Goal: Task Accomplishment & Management: Complete application form

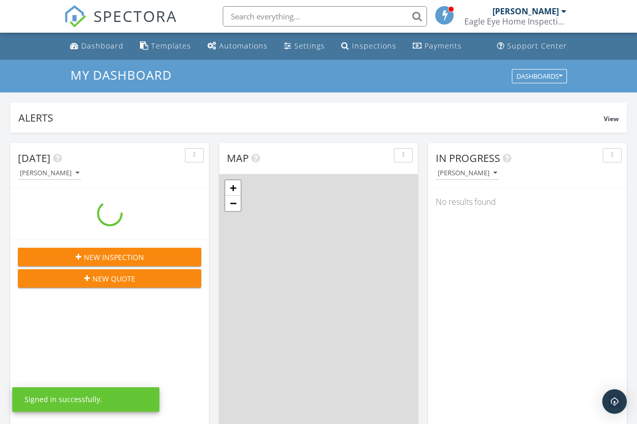
scroll to position [930, 637]
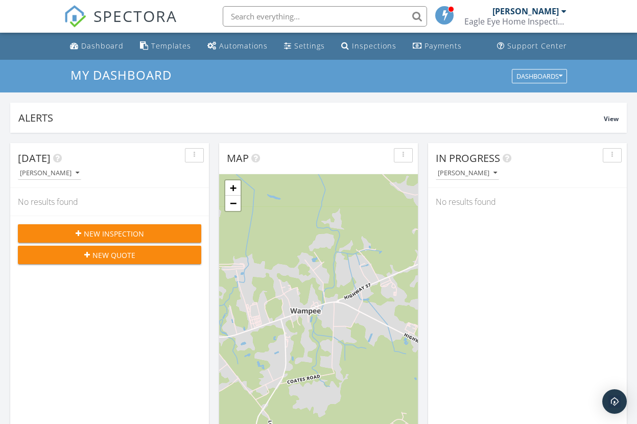
click at [156, 237] on div "New Inspection" at bounding box center [109, 233] width 167 height 11
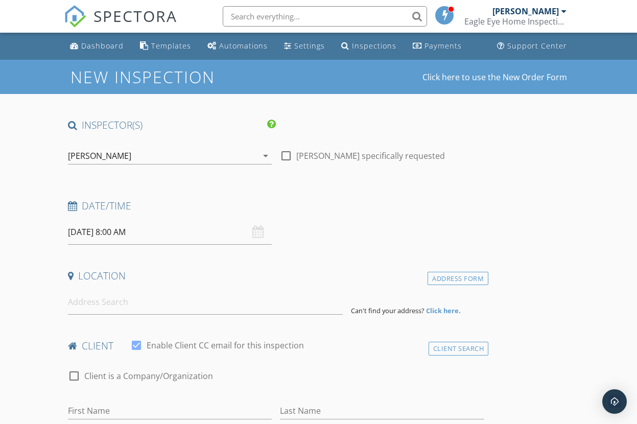
click at [284, 155] on div at bounding box center [285, 155] width 17 height 17
checkbox input "true"
click at [122, 307] on input at bounding box center [205, 301] width 275 height 25
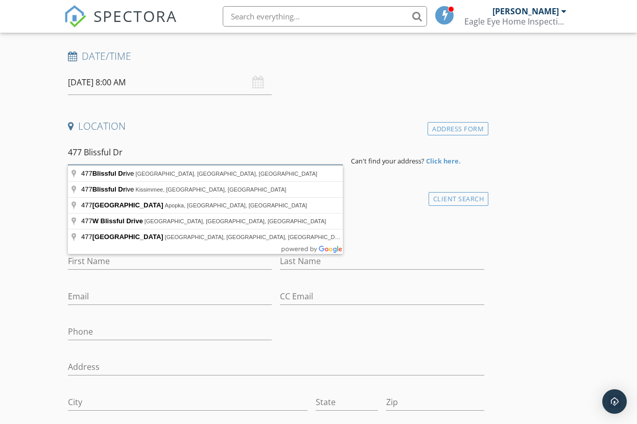
scroll to position [150, 0]
click at [149, 263] on input "First Name" at bounding box center [170, 260] width 204 height 17
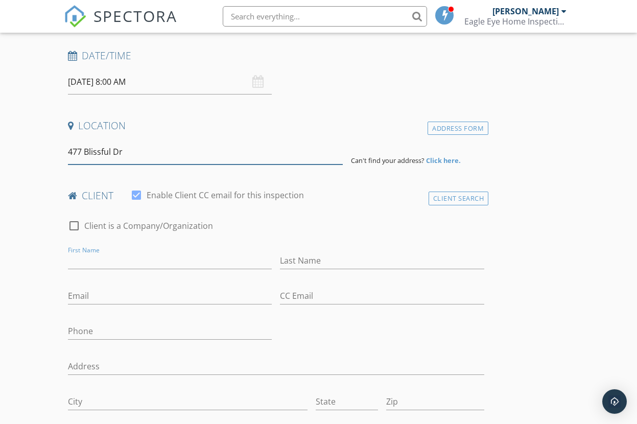
click at [136, 154] on input "477 Blissful Dr" at bounding box center [205, 151] width 275 height 25
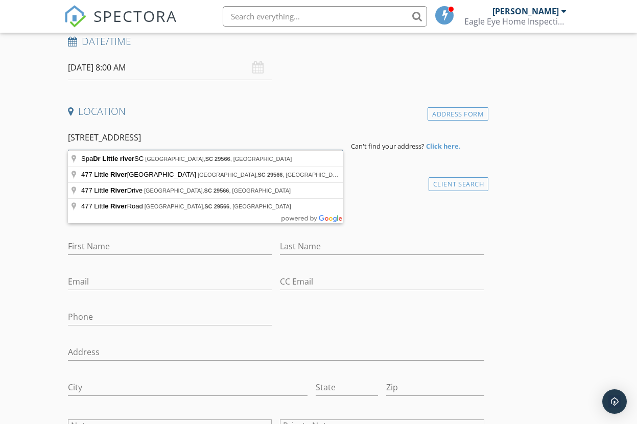
scroll to position [165, 0]
type input "477 Blissful Dr Little River, SC 29566"
click at [115, 245] on input "First Name" at bounding box center [170, 245] width 204 height 17
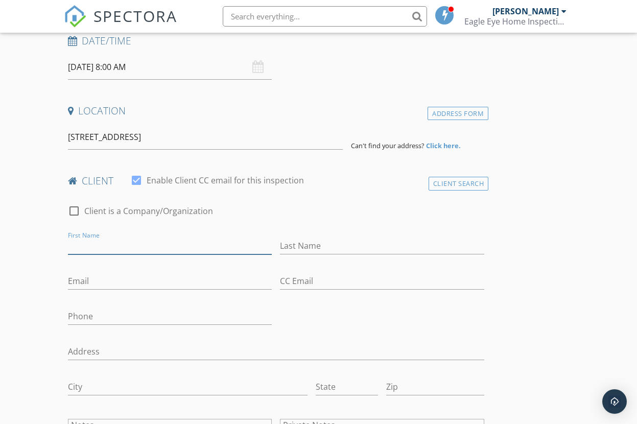
click at [115, 245] on input "First Name" at bounding box center [170, 245] width 204 height 17
click at [125, 246] on input "First Name" at bounding box center [170, 245] width 204 height 17
type input "Todd & Miya"
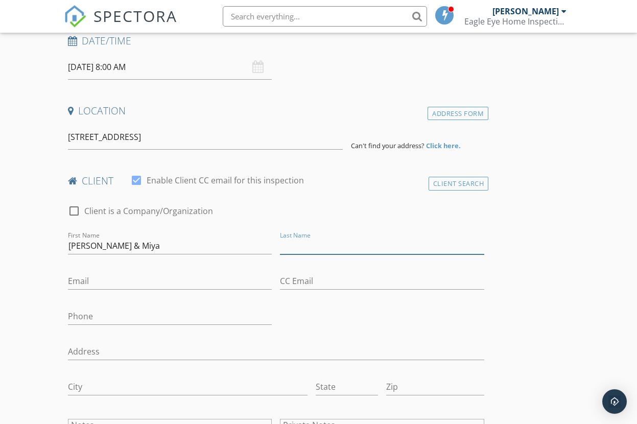
click at [338, 245] on input "Last Name" at bounding box center [382, 245] width 204 height 17
type input "[PERSON_NAME]"
click at [144, 277] on input "Email" at bounding box center [170, 281] width 204 height 17
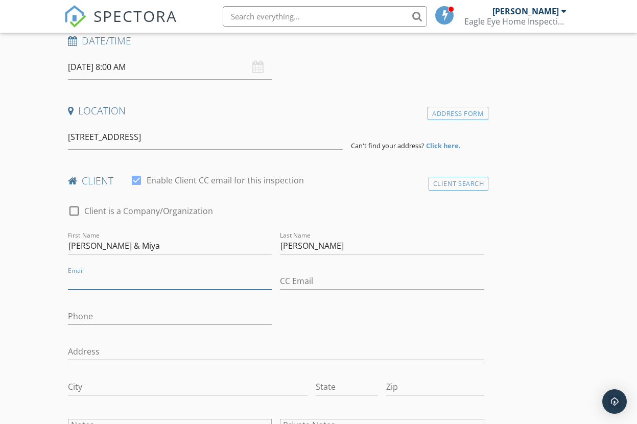
click at [131, 277] on input "Email" at bounding box center [170, 281] width 204 height 17
drag, startPoint x: 125, startPoint y: 278, endPoint x: 115, endPoint y: 279, distance: 10.3
click at [125, 278] on input "Email" at bounding box center [170, 281] width 204 height 17
click at [114, 279] on input "Email" at bounding box center [170, 281] width 204 height 17
click at [109, 280] on input "Email" at bounding box center [170, 281] width 204 height 17
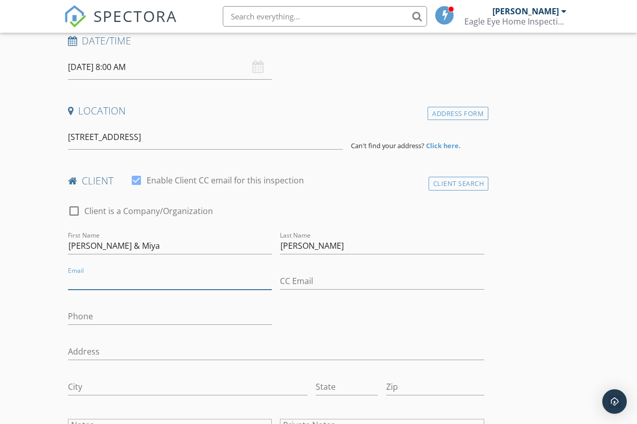
click at [109, 280] on input "Email" at bounding box center [170, 281] width 204 height 17
click at [104, 282] on input "Email" at bounding box center [170, 281] width 204 height 17
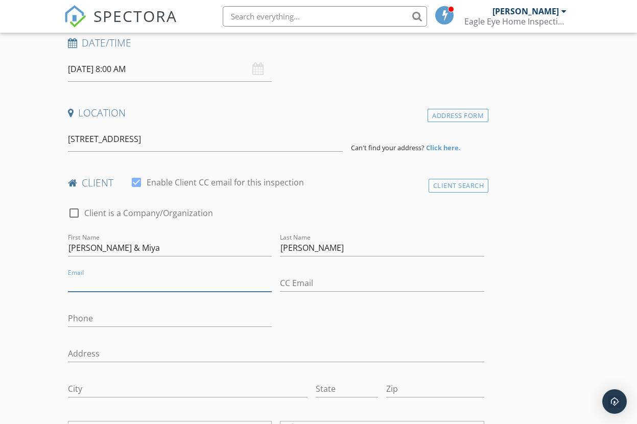
click at [104, 282] on input "Email" at bounding box center [170, 283] width 204 height 17
click at [184, 285] on input "[EMAIL_ADDRESS][DOMAIN_NAME]" at bounding box center [170, 283] width 204 height 17
type input "[EMAIL_ADDRESS][DOMAIN_NAME]"
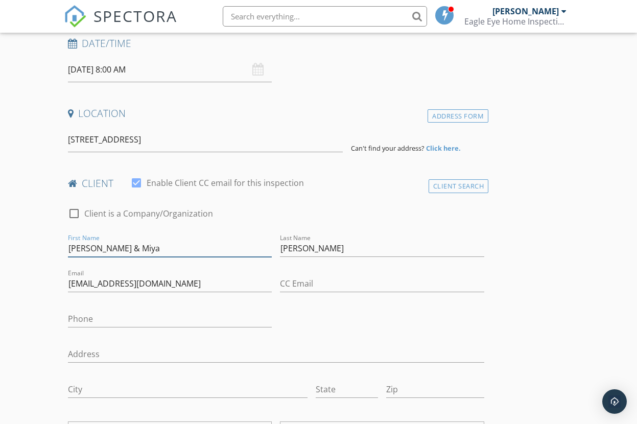
click at [131, 248] on input "Todd & Miya" at bounding box center [170, 248] width 204 height 17
type input "[PERSON_NAME] & [PERSON_NAME]"
click at [328, 249] on input "[PERSON_NAME]" at bounding box center [382, 248] width 204 height 17
click at [272, 298] on div "Email couplefixer@gmail.com" at bounding box center [170, 284] width 212 height 35
drag, startPoint x: 323, startPoint y: 308, endPoint x: 339, endPoint y: 306, distance: 16.0
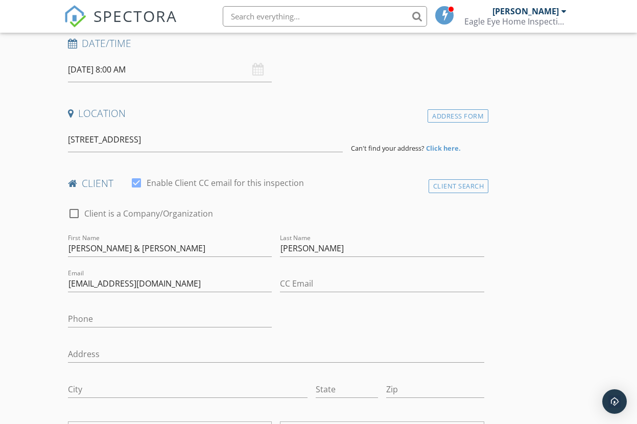
click at [323, 308] on div "check_box_outline_blank Client is a Company/Organization First Name Todd & Maya…" at bounding box center [276, 342] width 424 height 290
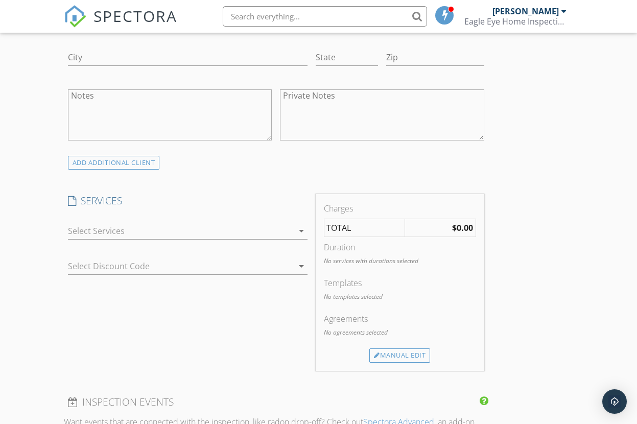
scroll to position [495, 0]
click at [290, 221] on div "check_box_outline_blank Eagle Eye Residential Home Inspection (New Construction…" at bounding box center [187, 231] width 239 height 33
click at [284, 227] on div at bounding box center [180, 230] width 225 height 16
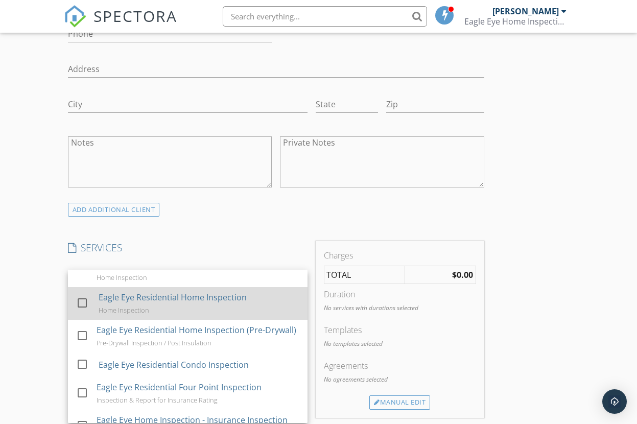
scroll to position [39, 0]
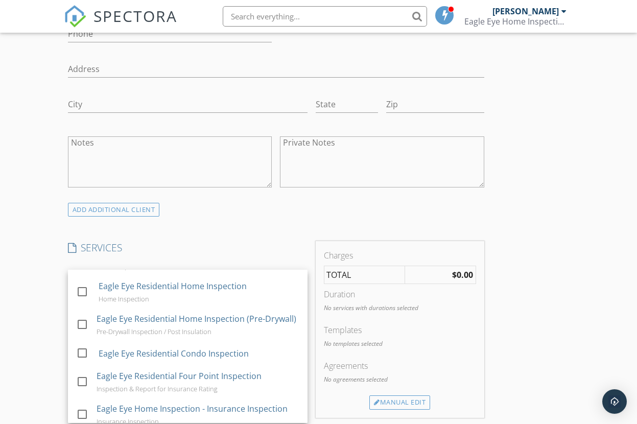
drag, startPoint x: 264, startPoint y: 224, endPoint x: 411, endPoint y: 246, distance: 148.6
click at [265, 224] on div "INSPECTOR(S) check_box Bobby Bush PRIMARY Bobby Bush arrow_drop_down check_box …" at bounding box center [276, 426] width 424 height 1511
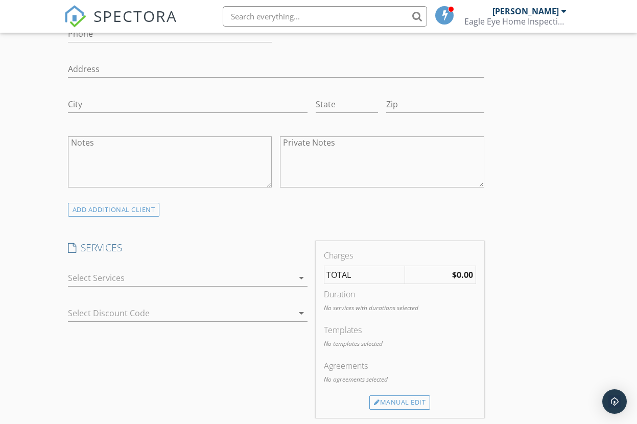
drag, startPoint x: 230, startPoint y: 271, endPoint x: 237, endPoint y: 264, distance: 9.4
click at [237, 264] on div "check_box_outline_blank Eagle Eye Residential Home Inspection (New Construction…" at bounding box center [187, 279] width 239 height 33
click at [190, 280] on div at bounding box center [180, 278] width 225 height 16
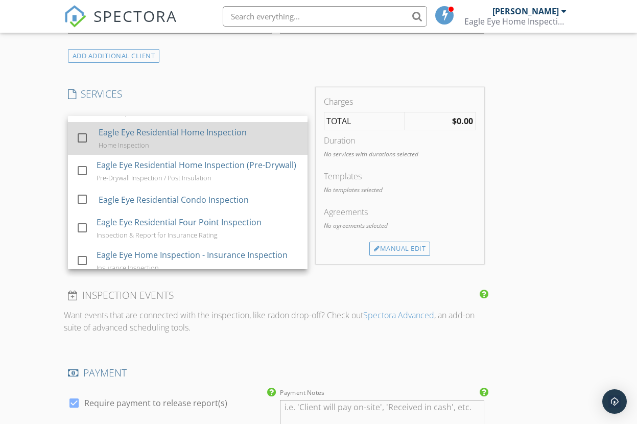
scroll to position [610, 0]
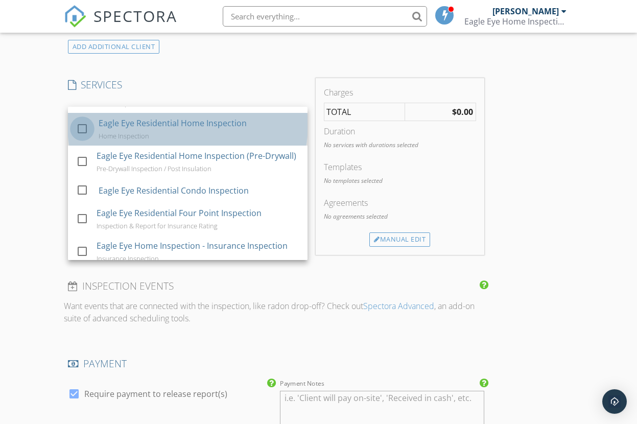
drag, startPoint x: 80, startPoint y: 125, endPoint x: 88, endPoint y: 130, distance: 9.6
click at [82, 125] on div at bounding box center [82, 128] width 17 height 17
checkbox input "true"
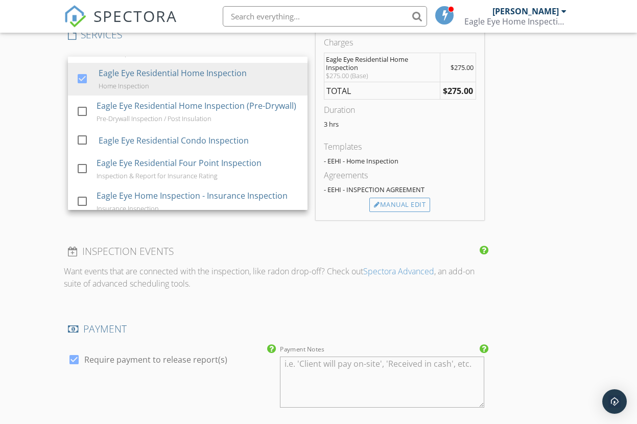
scroll to position [660, 0]
click at [627, 173] on div "New Inspection Click here to use the New Order Form INSPECTOR(S) check_box Bobb…" at bounding box center [318, 234] width 637 height 1669
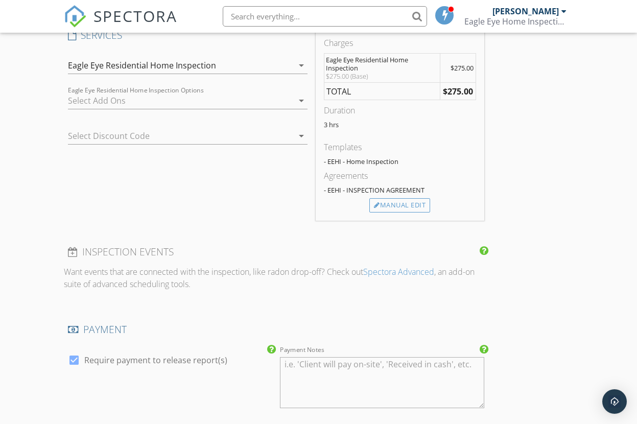
click at [577, 188] on div "New Inspection Click here to use the New Order Form INSPECTOR(S) check_box Bobb…" at bounding box center [318, 234] width 637 height 1669
click at [303, 98] on icon "arrow_drop_down" at bounding box center [301, 100] width 12 height 12
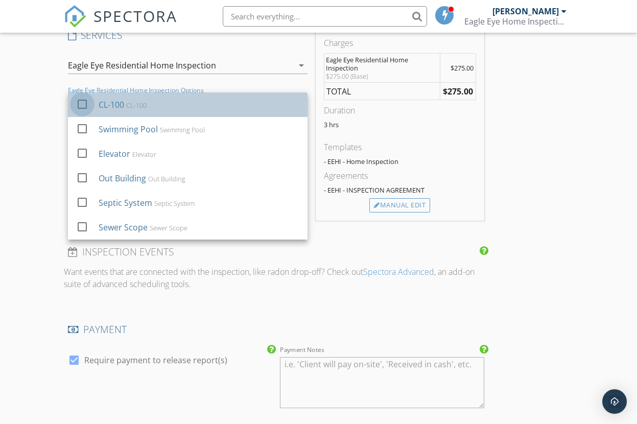
click at [83, 102] on div at bounding box center [82, 103] width 17 height 17
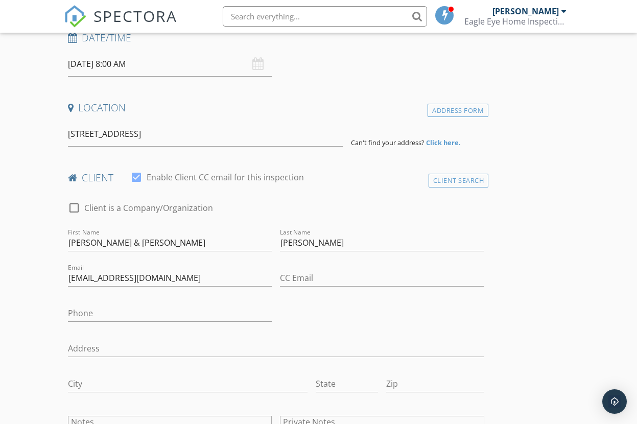
scroll to position [135, 0]
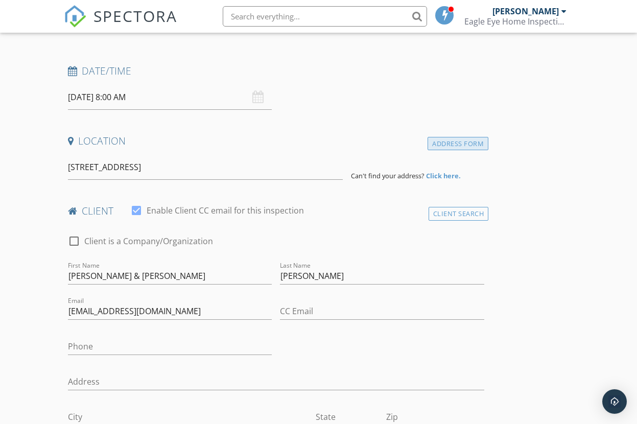
click at [460, 144] on div "Address Form" at bounding box center [457, 144] width 61 height 14
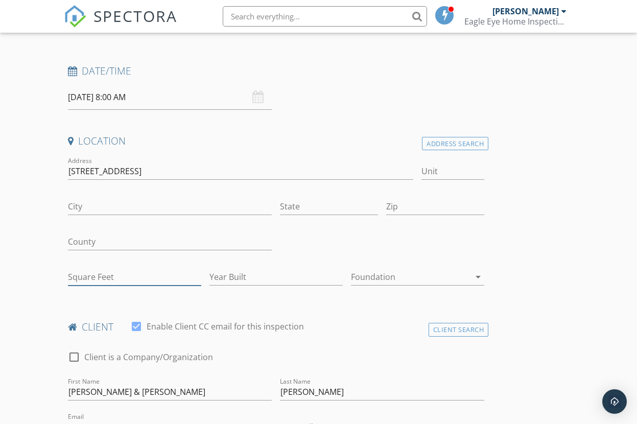
click at [154, 277] on input "Square Feet" at bounding box center [134, 277] width 133 height 17
type input "1618"
click at [275, 277] on input "Year Built" at bounding box center [275, 277] width 133 height 17
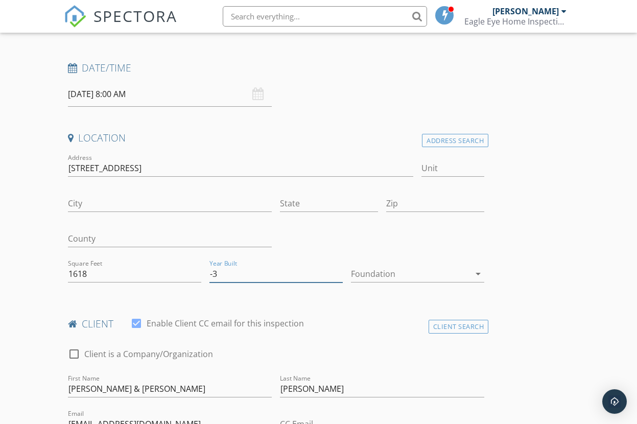
scroll to position [139, 0]
type input "-3"
type input "2025"
click at [419, 272] on div at bounding box center [410, 272] width 119 height 16
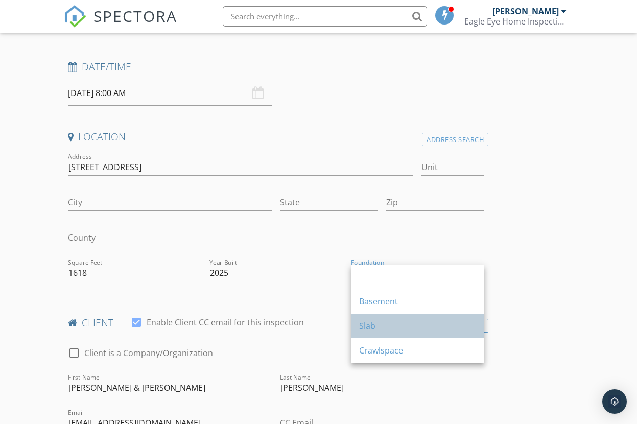
click at [388, 322] on div "Slab" at bounding box center [417, 326] width 117 height 12
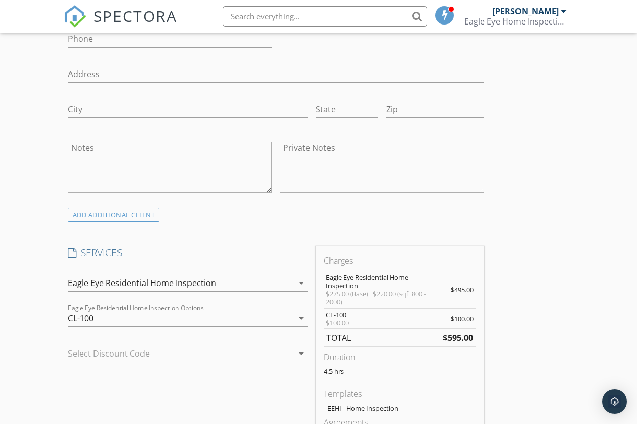
scroll to position [558, 0]
drag, startPoint x: 564, startPoint y: 335, endPoint x: 562, endPoint y: 344, distance: 8.9
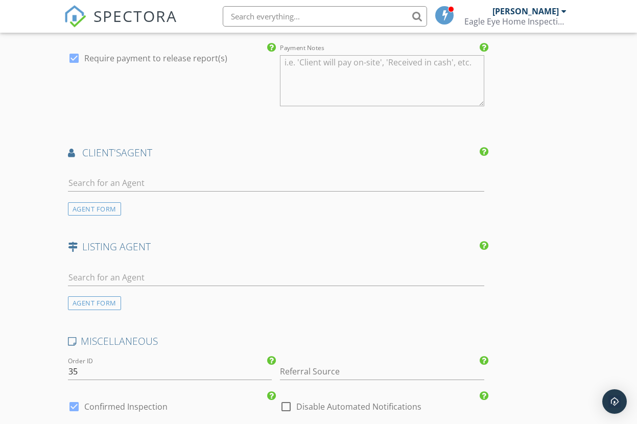
scroll to position [1122, 0]
drag, startPoint x: 96, startPoint y: 174, endPoint x: 93, endPoint y: 179, distance: 6.2
click at [96, 174] on div at bounding box center [276, 185] width 416 height 33
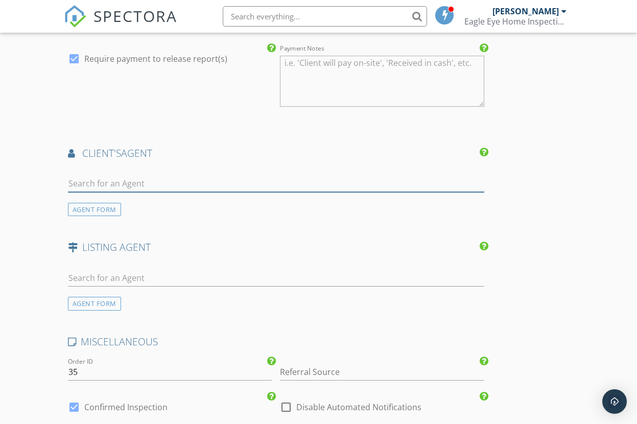
click at [123, 185] on input "text" at bounding box center [276, 183] width 416 height 17
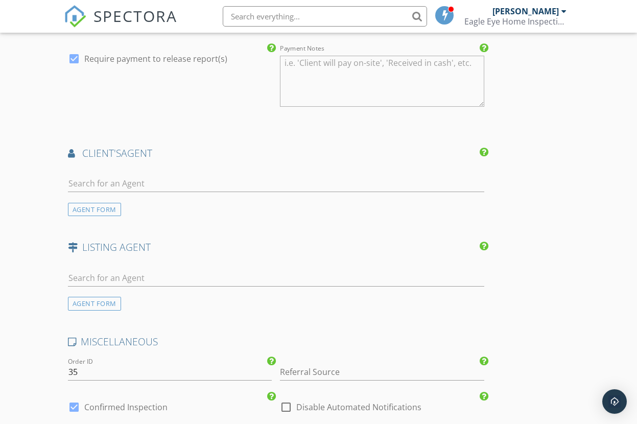
click at [89, 211] on div "AGENT FORM" at bounding box center [94, 210] width 53 height 14
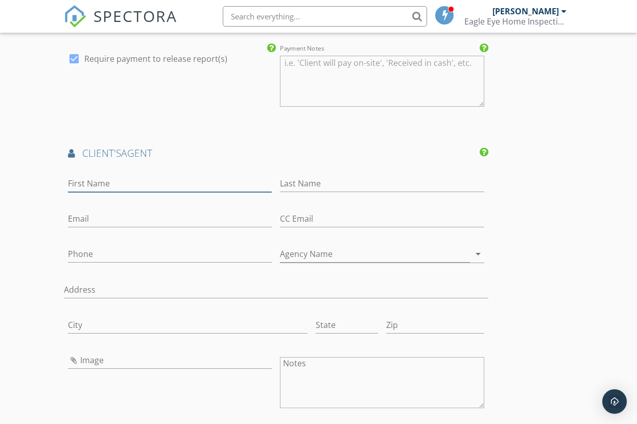
click at [116, 184] on input "First Name" at bounding box center [170, 183] width 204 height 17
type input "E"
type input "Eric"
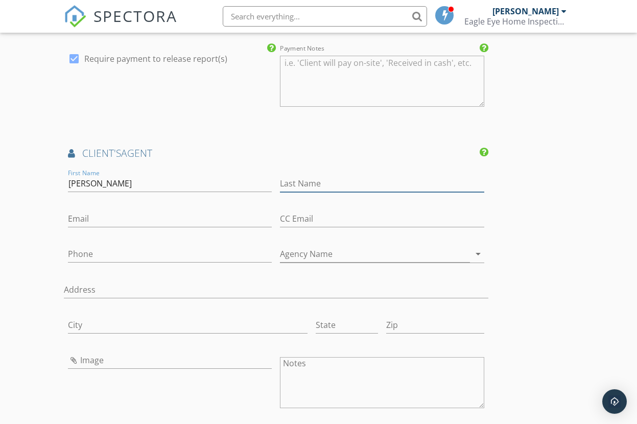
click at [341, 180] on input "Last Name" at bounding box center [382, 183] width 204 height 17
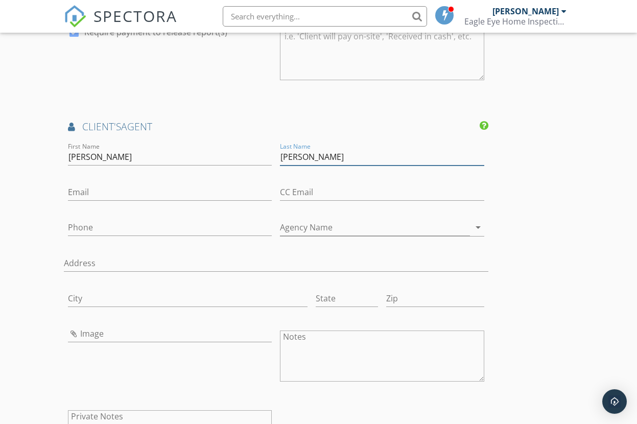
scroll to position [1149, 0]
type input "Kelly"
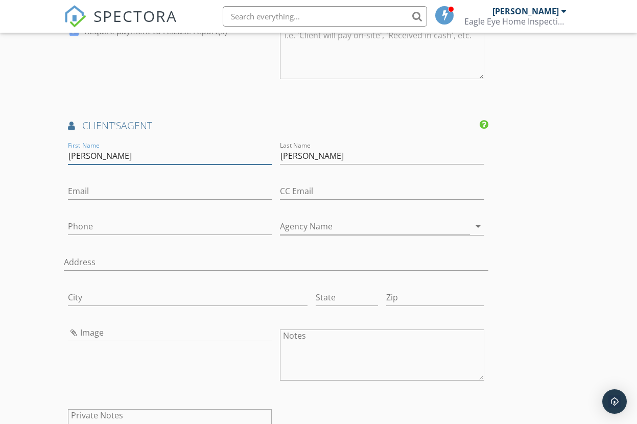
click at [110, 157] on input "Eric" at bounding box center [170, 156] width 204 height 17
type input "E"
drag, startPoint x: 343, startPoint y: 155, endPoint x: 348, endPoint y: 153, distance: 5.3
click at [348, 153] on input "Kelly" at bounding box center [382, 156] width 204 height 17
type input "K"
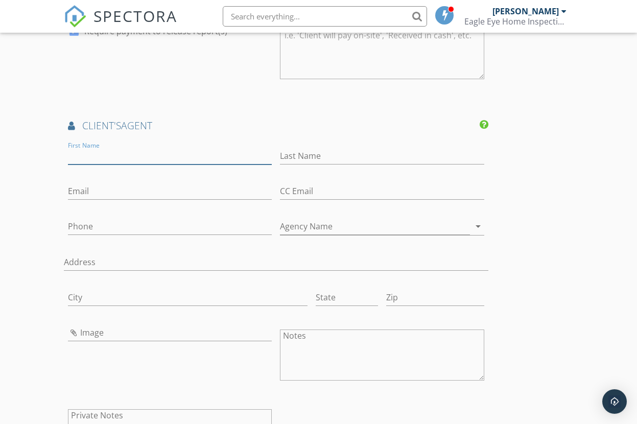
drag, startPoint x: 121, startPoint y: 163, endPoint x: 114, endPoint y: 157, distance: 9.0
click at [120, 162] on input "First Name" at bounding box center [170, 156] width 204 height 17
click at [107, 154] on input "First Name" at bounding box center [170, 156] width 204 height 17
type input "[PERSON_NAME]"
drag, startPoint x: 322, startPoint y: 150, endPoint x: 319, endPoint y: 154, distance: 5.3
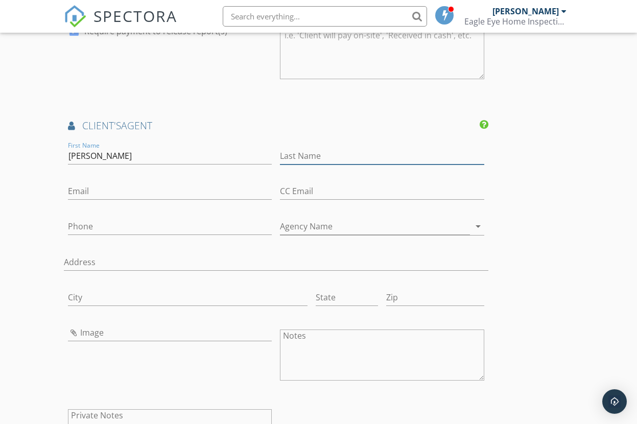
click at [322, 150] on input "Last Name" at bounding box center [382, 156] width 204 height 17
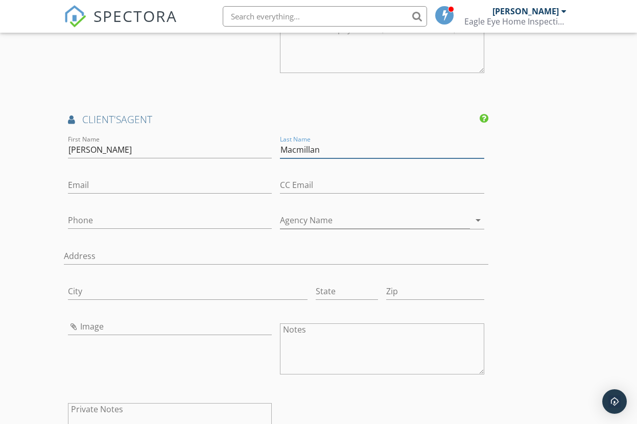
scroll to position [1155, 0]
type input "Macmillan"
click at [332, 221] on input "Agency Name" at bounding box center [375, 220] width 190 height 17
type input "Mango Homes"
click at [133, 186] on input "Email" at bounding box center [170, 185] width 204 height 17
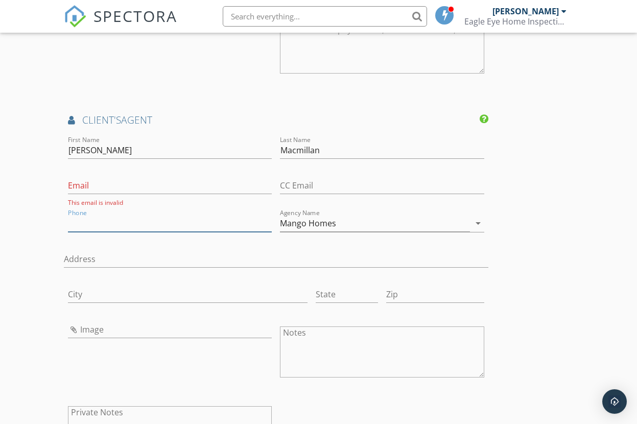
click at [82, 220] on input "Phone" at bounding box center [170, 223] width 204 height 17
click at [123, 222] on input "843-" at bounding box center [170, 223] width 204 height 17
click at [119, 223] on input "843-" at bounding box center [170, 223] width 204 height 17
click at [116, 222] on input "843-" at bounding box center [170, 223] width 204 height 17
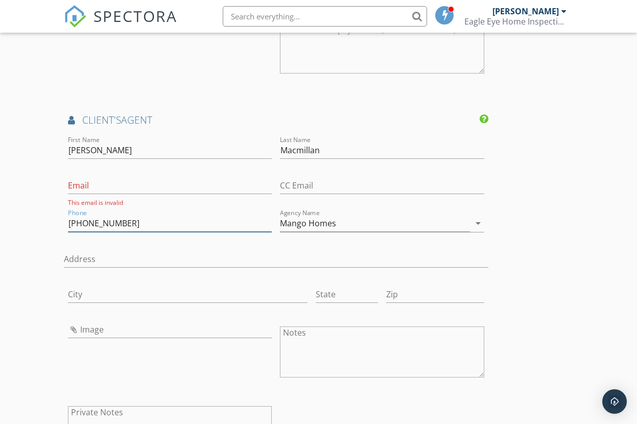
type input "[PHONE_NUMBER]"
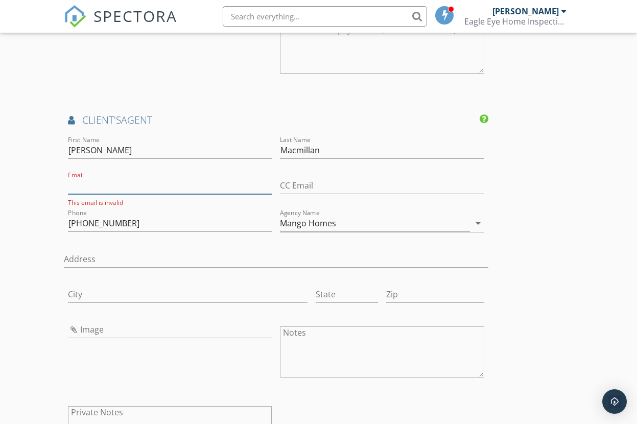
click at [131, 185] on input "Email" at bounding box center [170, 185] width 204 height 17
click at [107, 185] on input "Email" at bounding box center [170, 185] width 204 height 17
click at [99, 187] on input "Email" at bounding box center [170, 185] width 204 height 17
click at [144, 187] on input "Email" at bounding box center [170, 185] width 204 height 17
click at [155, 187] on input "Email" at bounding box center [170, 185] width 204 height 17
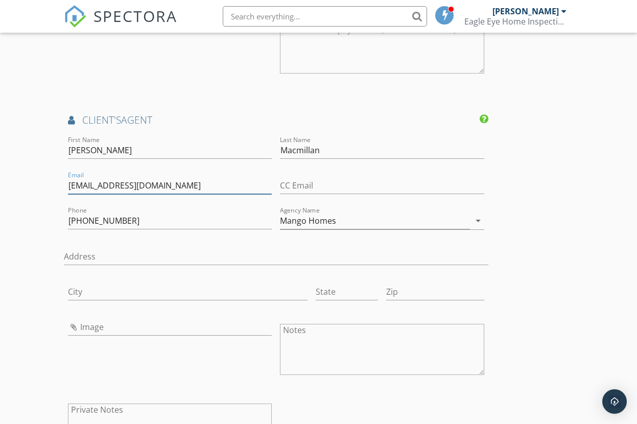
click at [144, 185] on input "lancemacmillan@ky.com" at bounding box center [170, 185] width 204 height 17
type input "[EMAIL_ADDRESS][DOMAIN_NAME]"
click at [384, 185] on input "CC Email" at bounding box center [382, 185] width 204 height 17
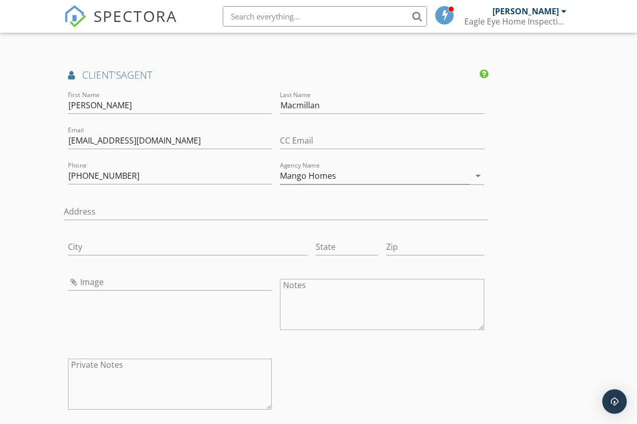
scroll to position [1226, 0]
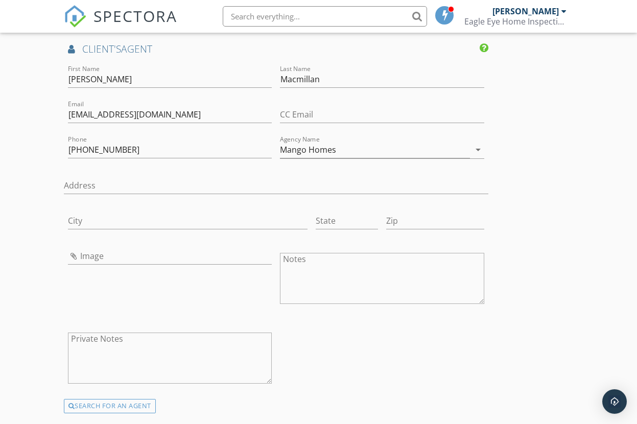
click at [323, 270] on textarea "Notes" at bounding box center [382, 278] width 204 height 51
click at [301, 259] on textarea "EricKelly" at bounding box center [382, 278] width 204 height 51
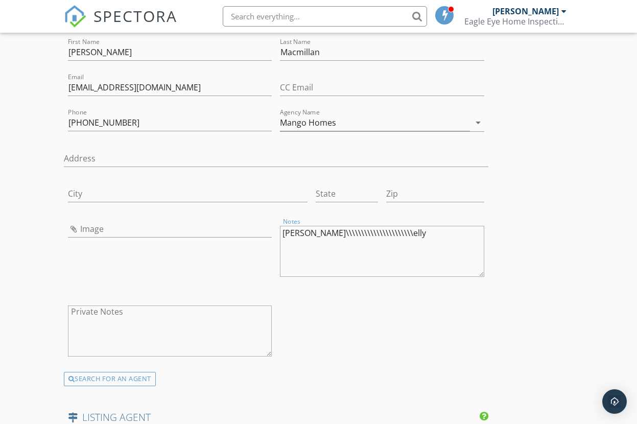
scroll to position [1264, 0]
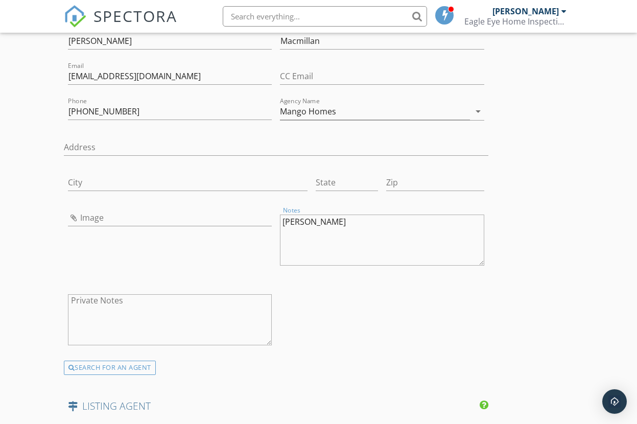
click at [339, 245] on textarea "[PERSON_NAME]" at bounding box center [382, 239] width 204 height 51
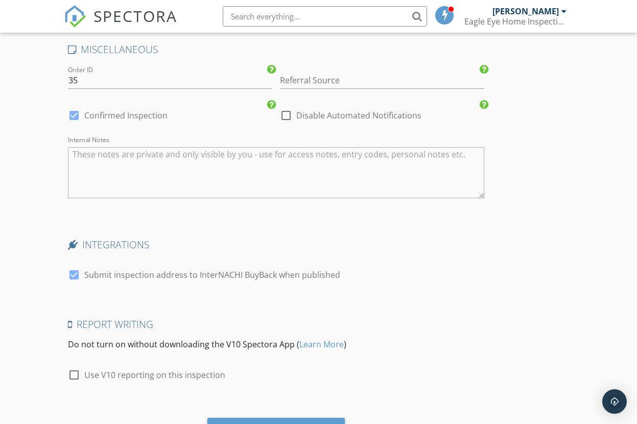
scroll to position [1767, 0]
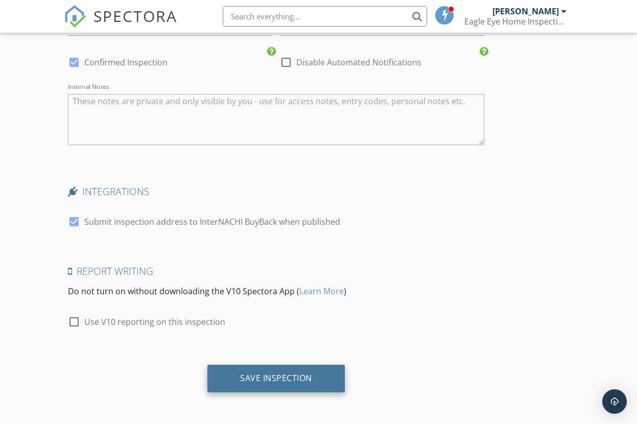
type textarea "[PERSON_NAME]"
click at [303, 377] on div "Save Inspection" at bounding box center [276, 378] width 72 height 10
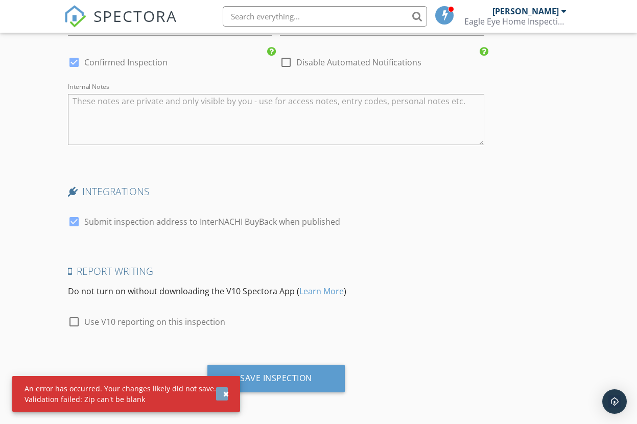
click at [216, 398] on button "button" at bounding box center [222, 393] width 12 height 13
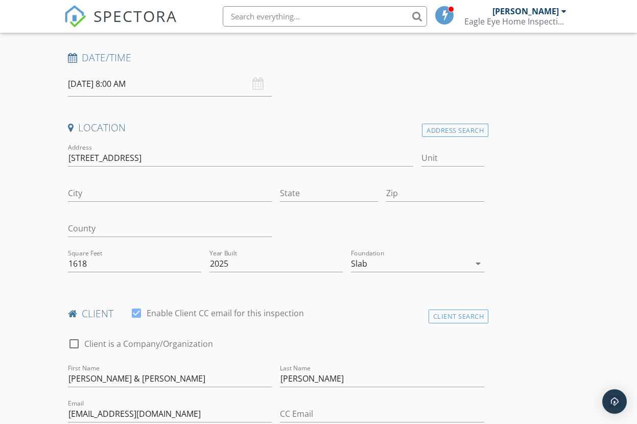
scroll to position [145, 0]
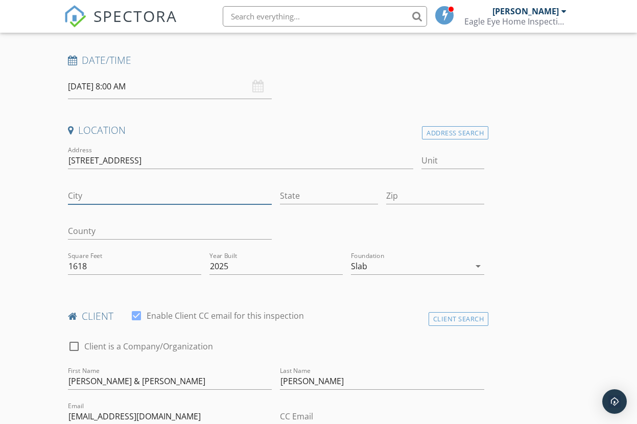
click at [137, 194] on input "City" at bounding box center [170, 195] width 204 height 17
click at [300, 198] on input "State" at bounding box center [329, 195] width 98 height 17
type input "[US_STATE]"
click at [427, 189] on input "Zip" at bounding box center [435, 195] width 98 height 17
type input "29566"
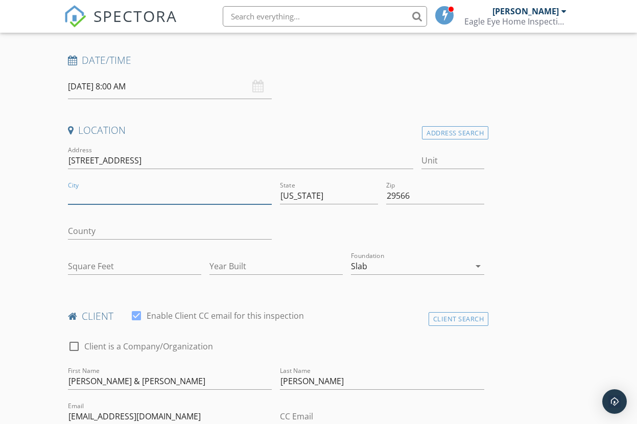
click at [109, 194] on input "City" at bounding box center [170, 195] width 204 height 17
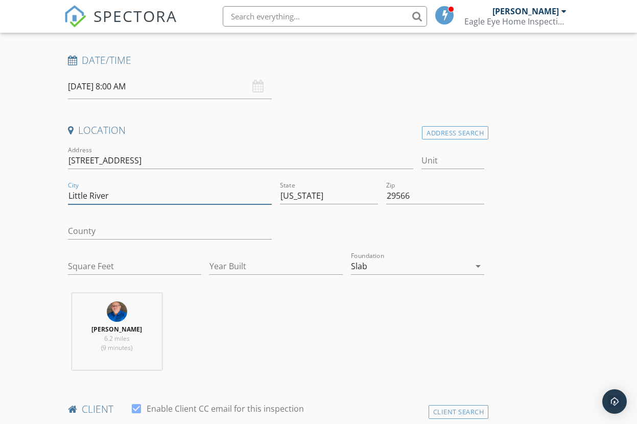
type input "Little River"
click at [230, 157] on input "477 Blissful Dr Little River, SC 29566" at bounding box center [241, 160] width 346 height 17
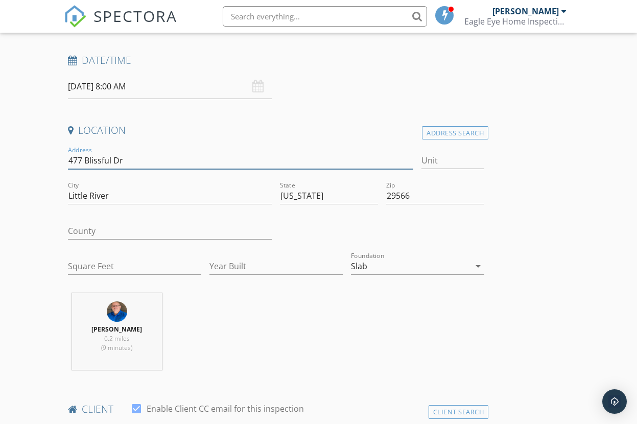
type input "477 Blissful Dr"
click at [405, 308] on div "Bobby Bush 5.8 miles (11 minutes)" at bounding box center [276, 335] width 424 height 85
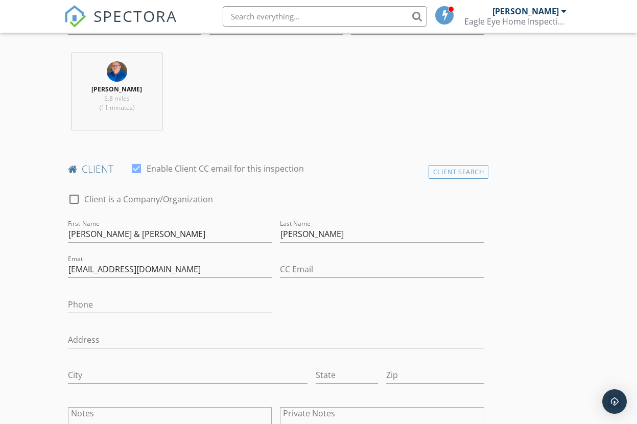
click at [393, 310] on div "check_box_outline_blank Client is a Company/Organization First Name Todd & Maya…" at bounding box center [276, 328] width 424 height 290
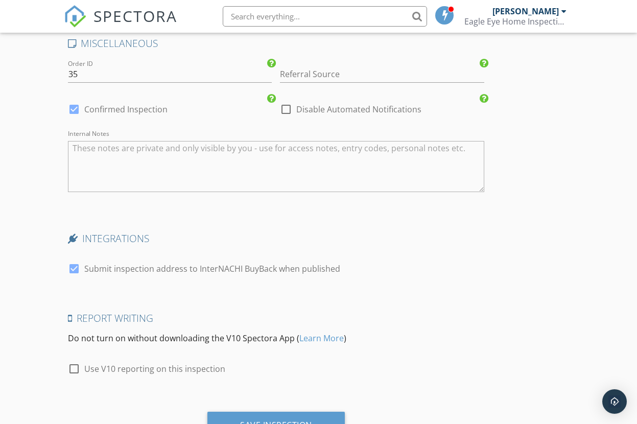
scroll to position [1852, 0]
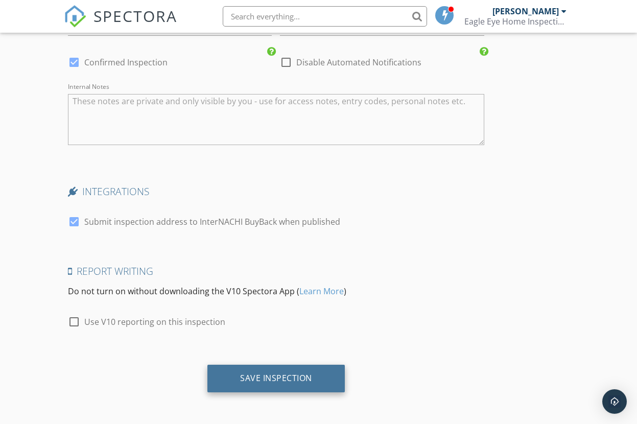
click at [283, 374] on div "Save Inspection" at bounding box center [276, 378] width 72 height 10
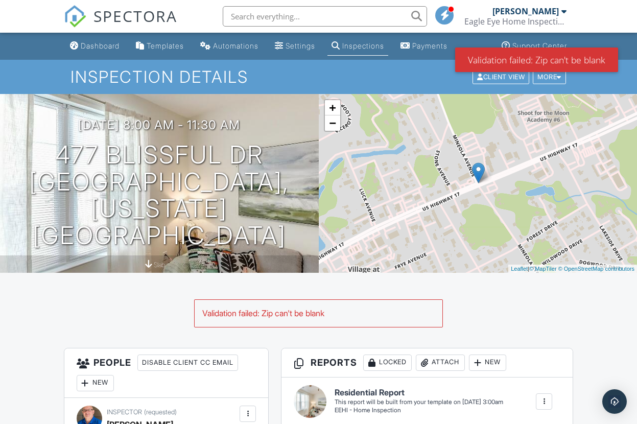
click at [549, 361] on h3 "Reports Locked Attach New" at bounding box center [426, 362] width 291 height 29
click at [348, 316] on div "Validation failed: Zip can't be blank" at bounding box center [318, 313] width 248 height 27
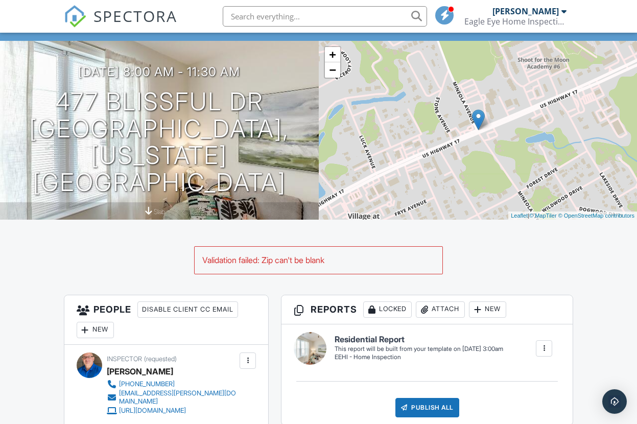
click at [302, 259] on div "Validation failed: Zip can't be blank" at bounding box center [318, 260] width 248 height 27
drag, startPoint x: 301, startPoint y: 263, endPoint x: 312, endPoint y: 267, distance: 12.4
click at [300, 263] on div "Validation failed: Zip can't be blank" at bounding box center [318, 260] width 248 height 27
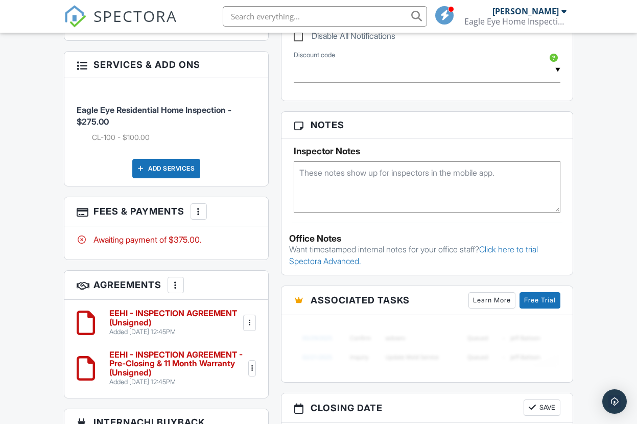
scroll to position [574, 0]
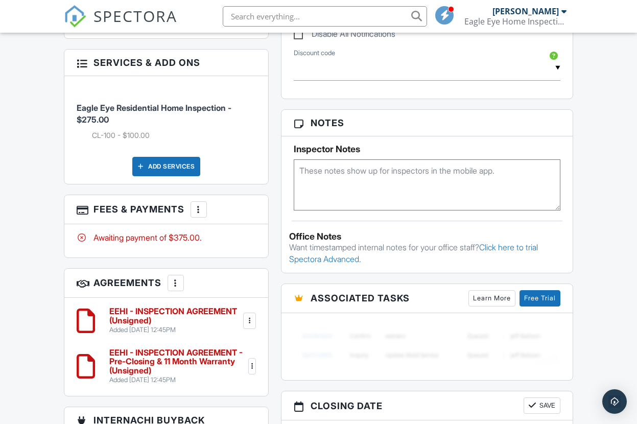
click at [253, 361] on div at bounding box center [252, 366] width 10 height 10
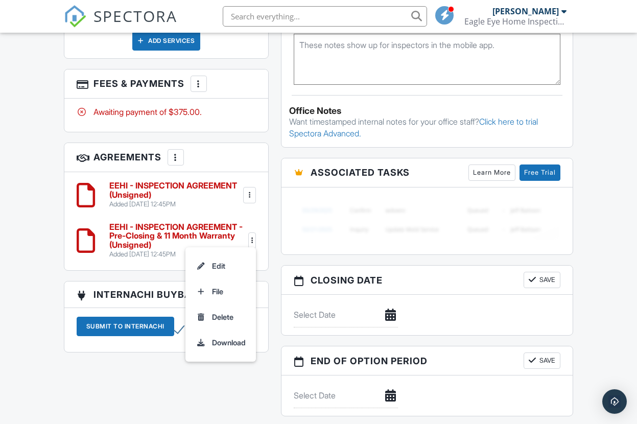
scroll to position [765, 0]
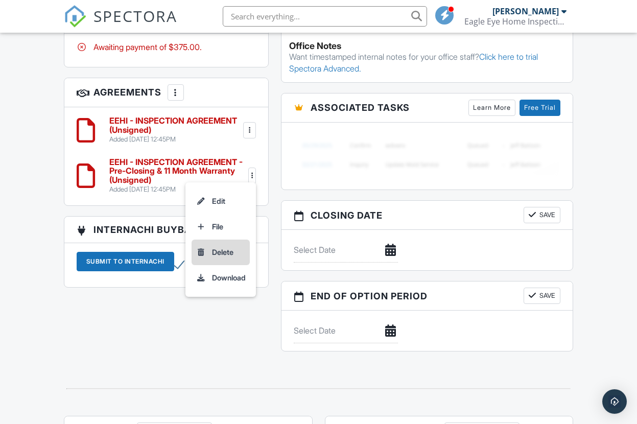
click at [217, 239] on li "Delete" at bounding box center [220, 252] width 58 height 26
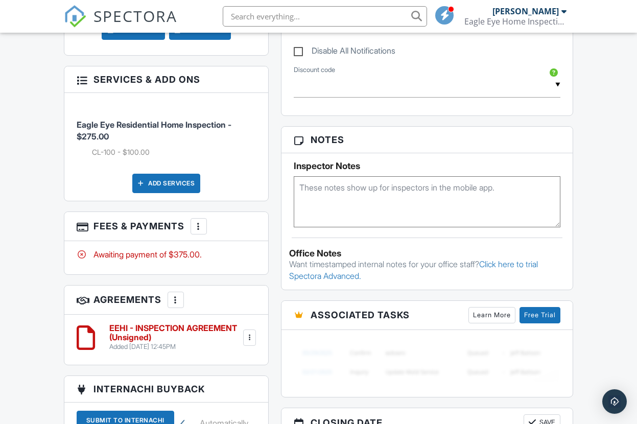
scroll to position [556, 0]
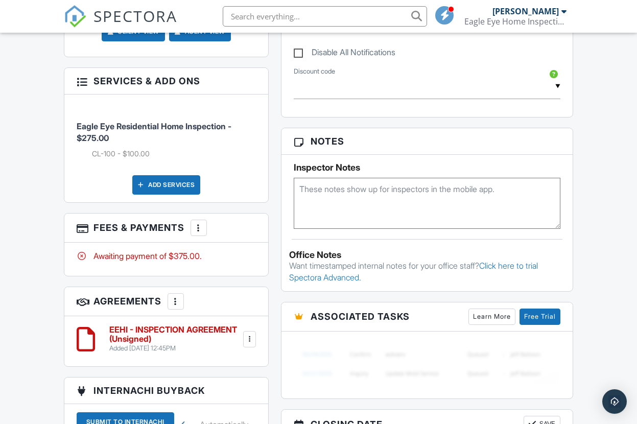
click at [199, 223] on div at bounding box center [198, 228] width 10 height 10
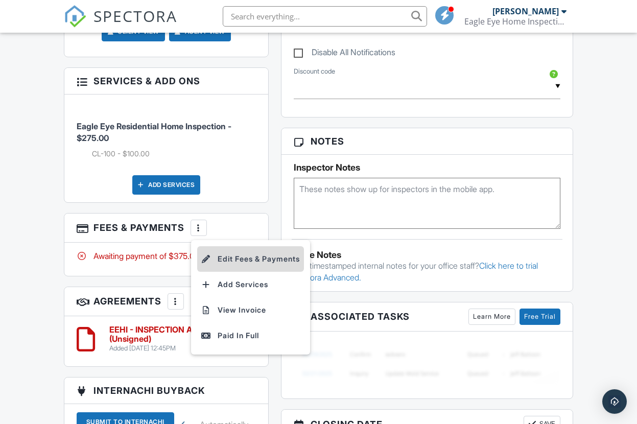
click at [252, 246] on li "Edit Fees & Payments" at bounding box center [250, 259] width 107 height 26
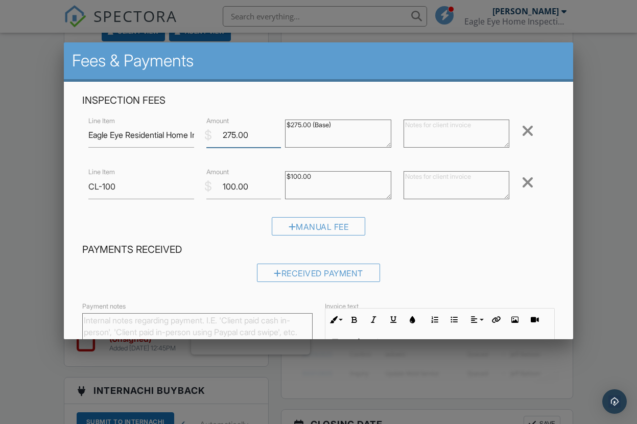
click at [232, 133] on input "275.00" at bounding box center [243, 135] width 75 height 25
type input "495.00"
click at [521, 236] on div "Manual Fee" at bounding box center [318, 230] width 473 height 26
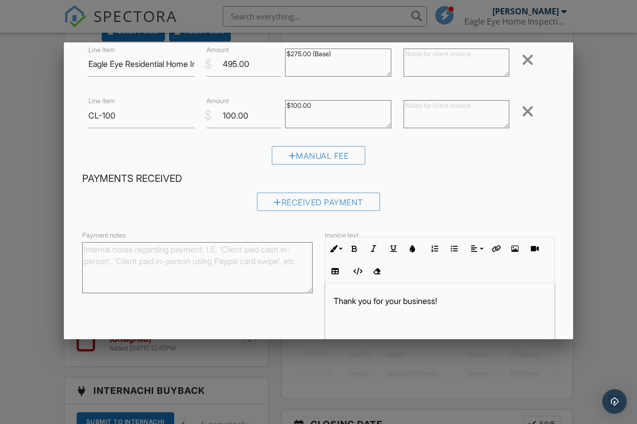
scroll to position [140, 0]
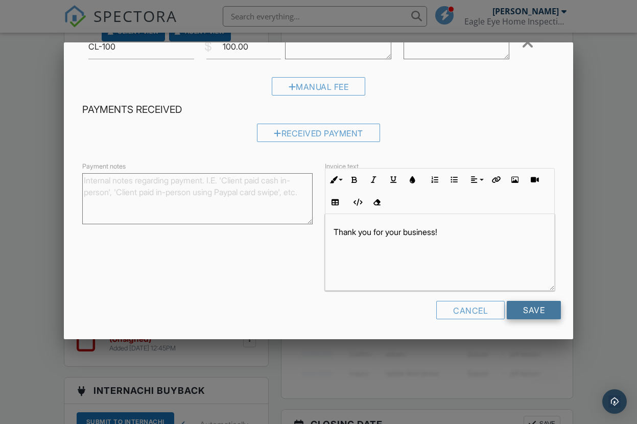
click at [530, 308] on input "Save" at bounding box center [533, 310] width 54 height 18
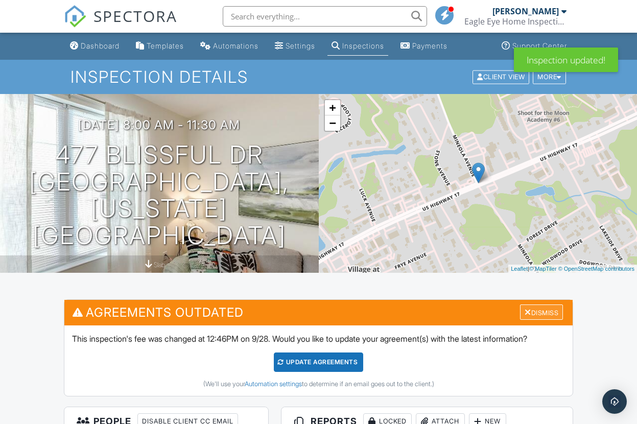
click at [549, 312] on div "Dismiss" at bounding box center [541, 312] width 43 height 16
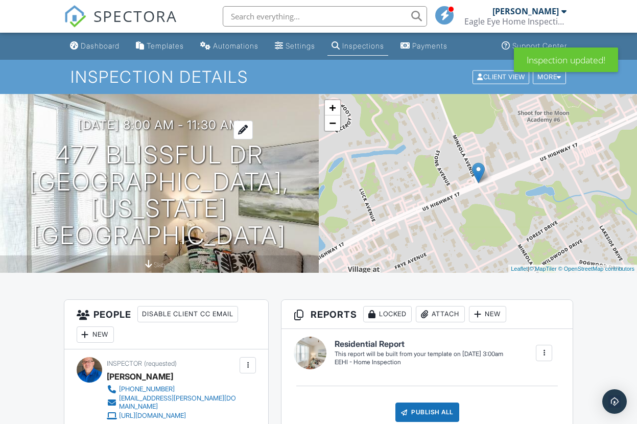
click at [179, 132] on h3 "[DATE] 8:00 am - 11:30 am" at bounding box center [159, 125] width 162 height 14
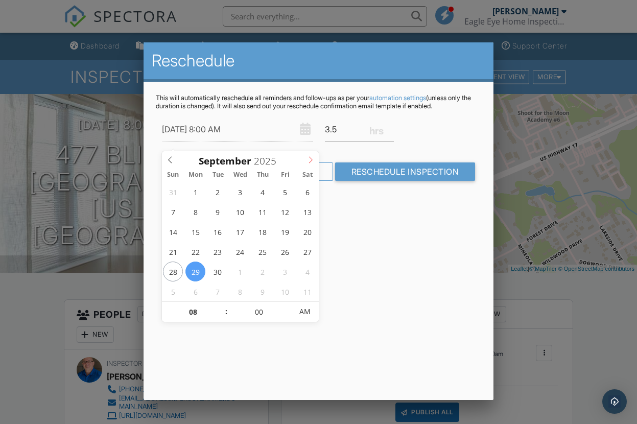
click at [309, 159] on icon at bounding box center [310, 159] width 7 height 7
type input "[DATE] 8:00 AM"
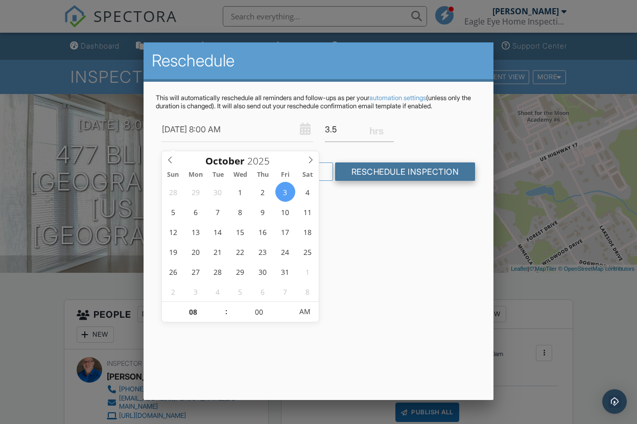
click at [400, 176] on input "Reschedule Inspection" at bounding box center [405, 171] width 140 height 18
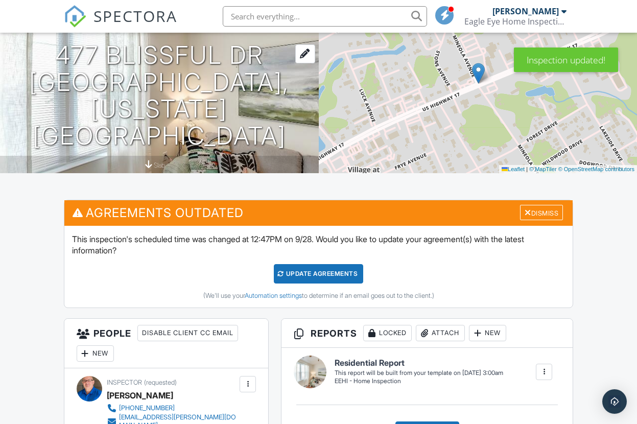
scroll to position [101, 0]
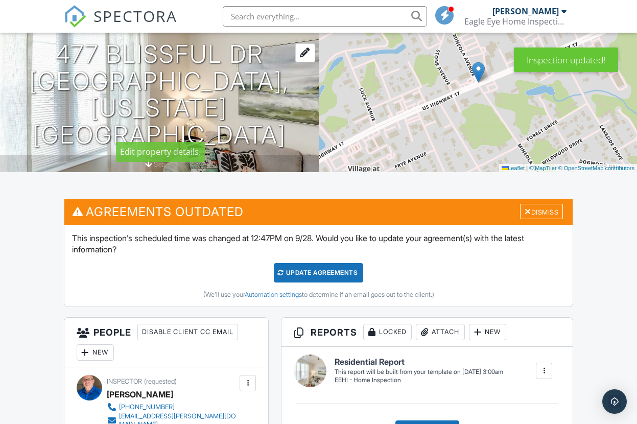
click at [233, 94] on h1 "477 Blissful Dr Little River, South Carolina 29566" at bounding box center [159, 95] width 286 height 108
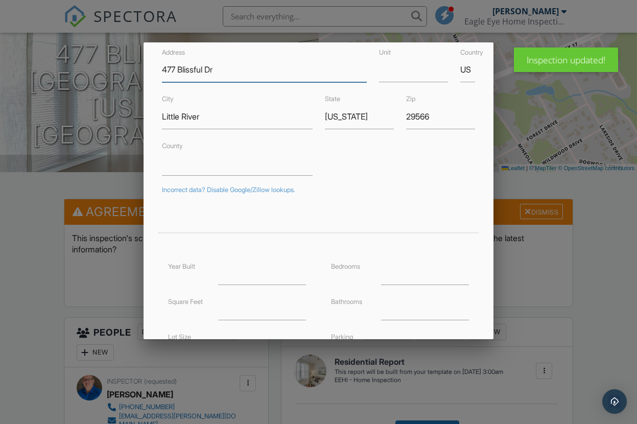
scroll to position [0, 0]
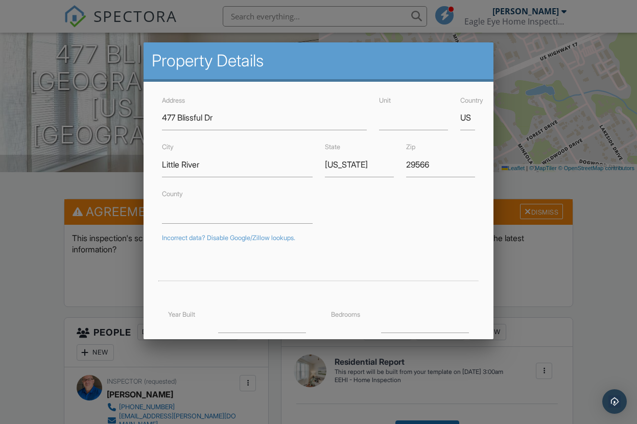
click at [519, 301] on div at bounding box center [318, 214] width 637 height 530
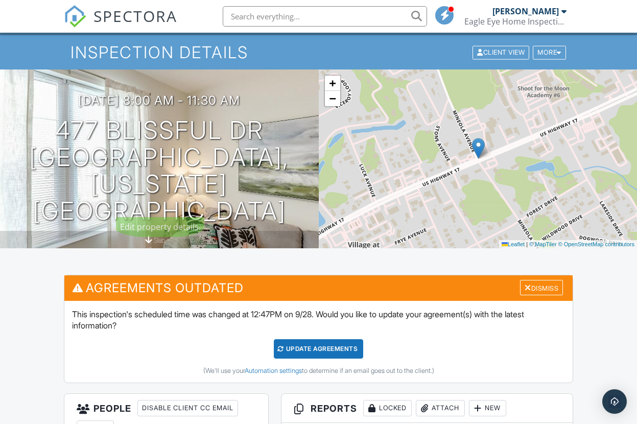
scroll to position [20, 0]
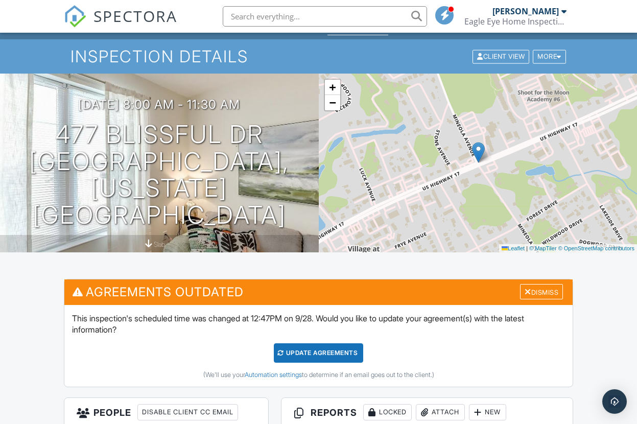
click at [0, 0] on div at bounding box center [0, 0] width 0 height 0
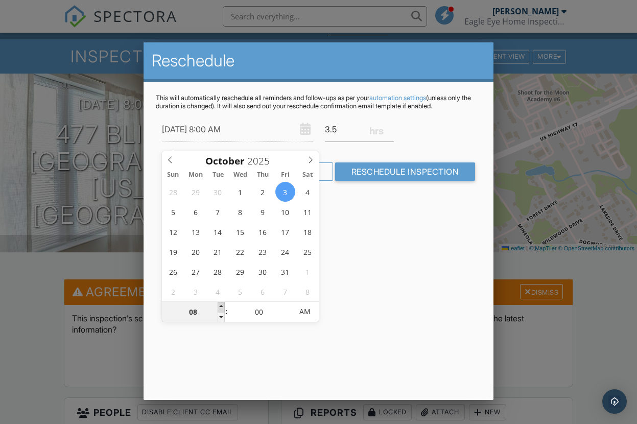
type input "10/03/2025 9:00 AM"
type input "09"
click at [221, 304] on span at bounding box center [220, 307] width 7 height 10
type input "[DATE] 10:00 AM"
type input "10"
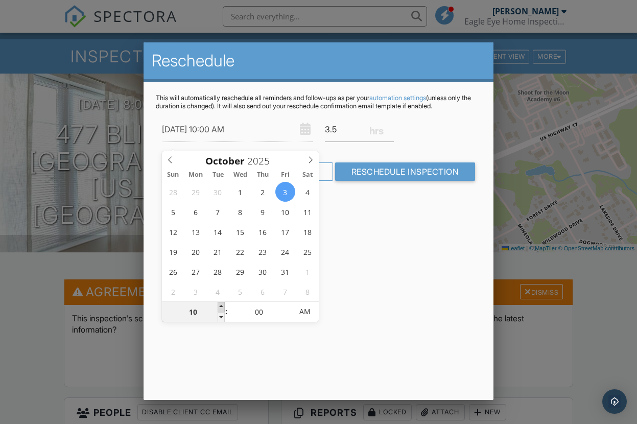
click at [221, 304] on span at bounding box center [220, 307] width 7 height 10
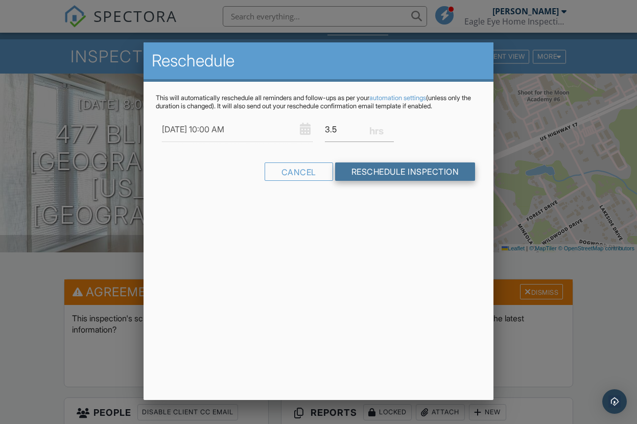
click at [384, 176] on input "Reschedule Inspection" at bounding box center [405, 171] width 140 height 18
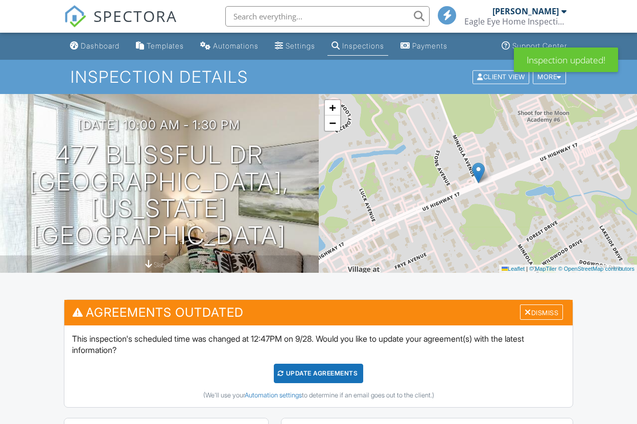
click at [544, 322] on h3 "Agreements Outdated Dismiss" at bounding box center [318, 312] width 508 height 25
click at [543, 315] on div "Dismiss" at bounding box center [541, 312] width 43 height 16
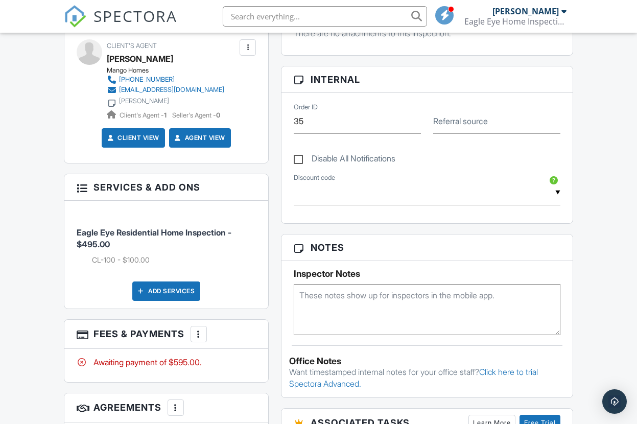
scroll to position [444, 0]
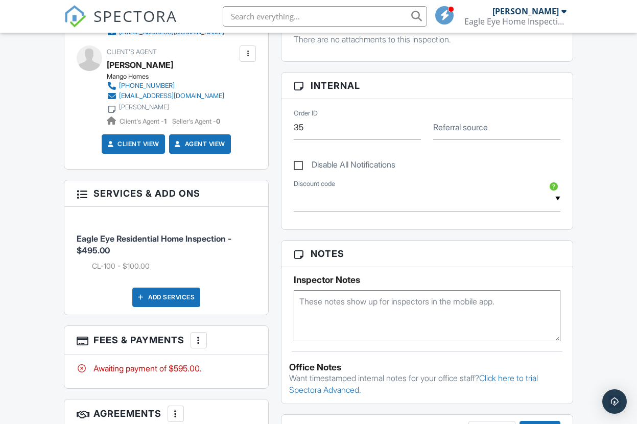
drag, startPoint x: 240, startPoint y: 220, endPoint x: 251, endPoint y: 202, distance: 20.6
click at [240, 220] on li "Eagle Eye Residential Home Inspection - $495.00 CL-100 - $100.00" at bounding box center [167, 246] width 180 height 64
click at [253, 287] on div "Add Services" at bounding box center [167, 296] width 180 height 19
click at [231, 233] on span "Eagle Eye Residential Home Inspection - $495.00" at bounding box center [154, 243] width 155 height 21
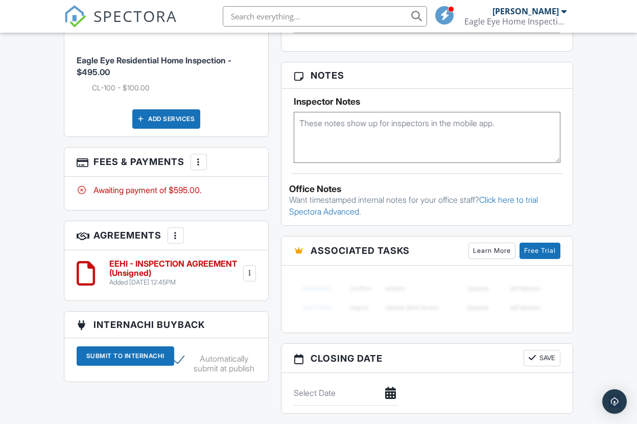
scroll to position [660, 0]
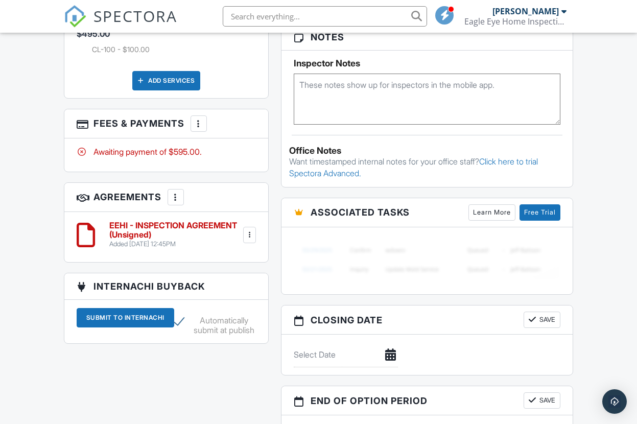
click at [250, 230] on div at bounding box center [250, 235] width 10 height 10
click at [266, 212] on div "EEHI - INSPECTION AGREEMENT (Unsigned) Added 09/28/2025 12:45PM Edit File Delet…" at bounding box center [166, 237] width 204 height 50
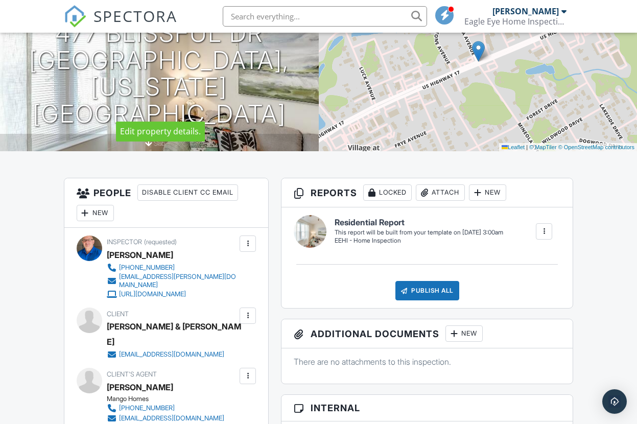
scroll to position [129, 0]
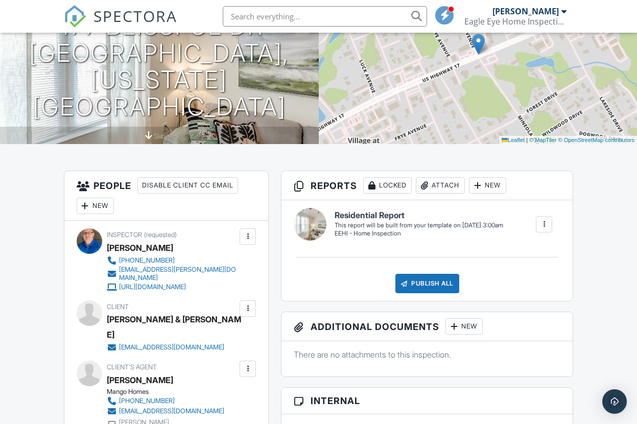
click at [248, 307] on div at bounding box center [247, 308] width 10 height 10
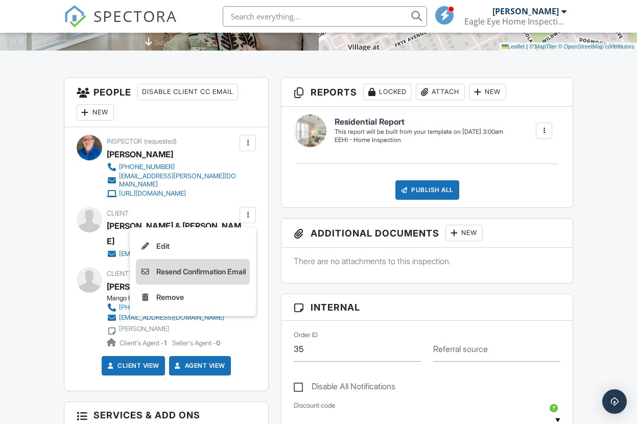
scroll to position [230, 0]
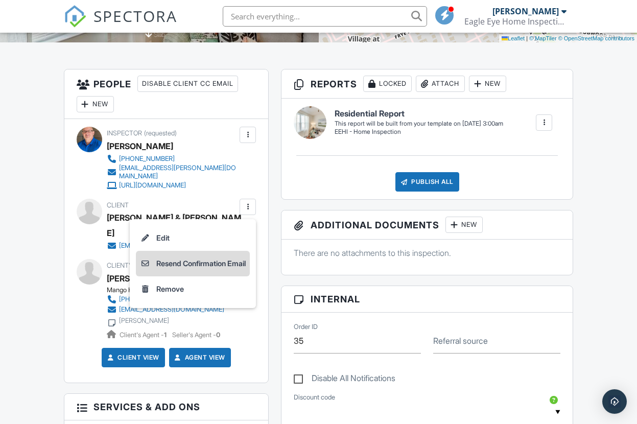
click at [198, 264] on li "Resend Confirmation Email" at bounding box center [193, 264] width 114 height 26
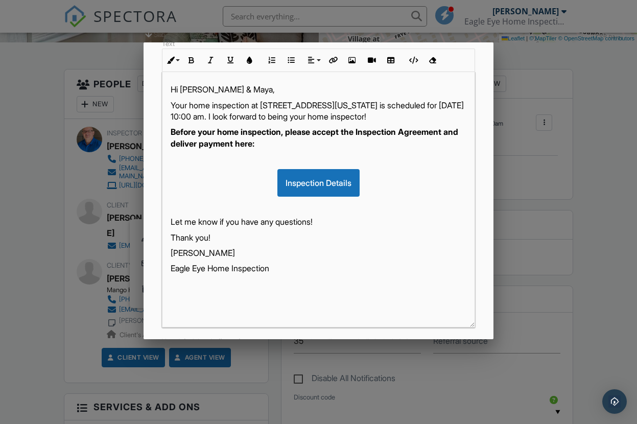
scroll to position [205, 0]
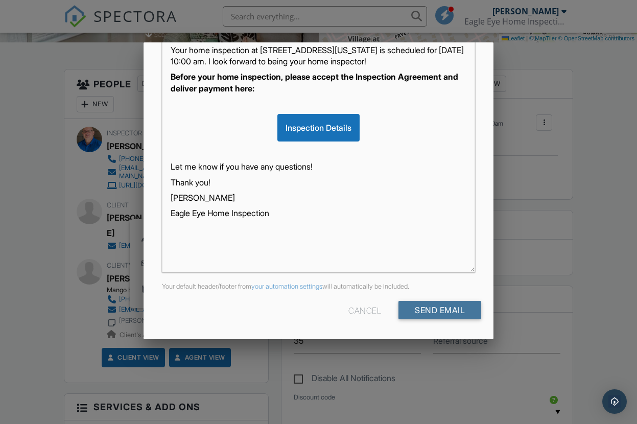
click at [437, 307] on input "Send Email" at bounding box center [439, 310] width 83 height 18
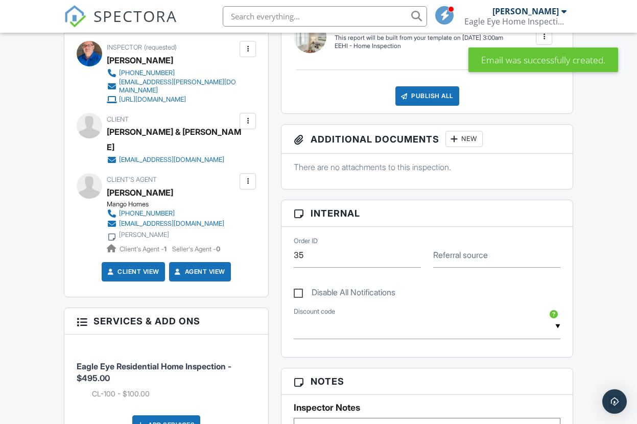
scroll to position [317, 0]
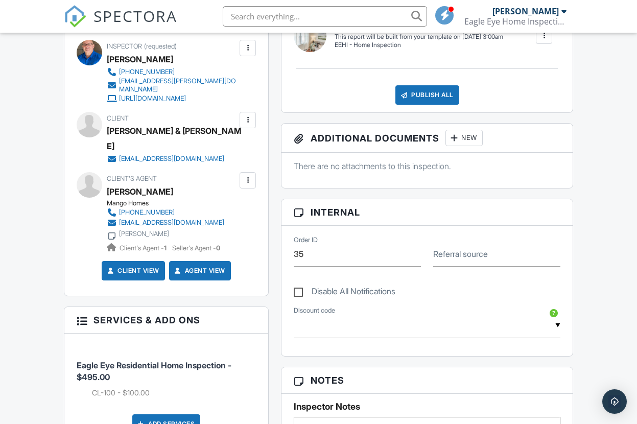
click at [248, 175] on div at bounding box center [247, 180] width 10 height 10
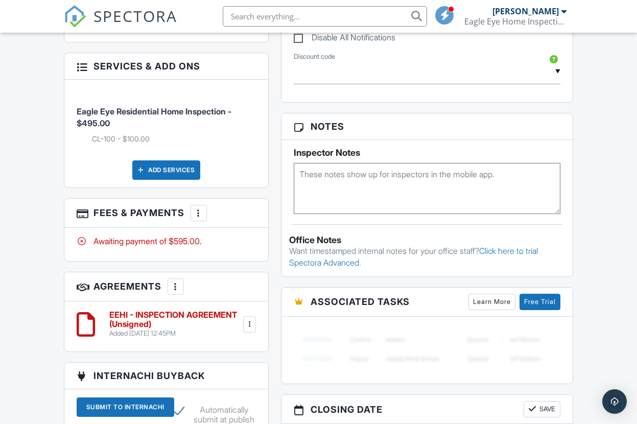
scroll to position [614, 0]
